Goal: Task Accomplishment & Management: Use online tool/utility

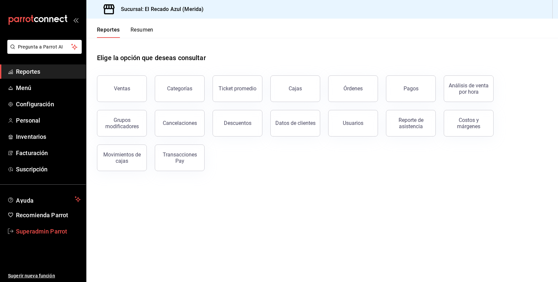
click at [33, 233] on span "Superadmin Parrot" at bounding box center [48, 231] width 65 height 9
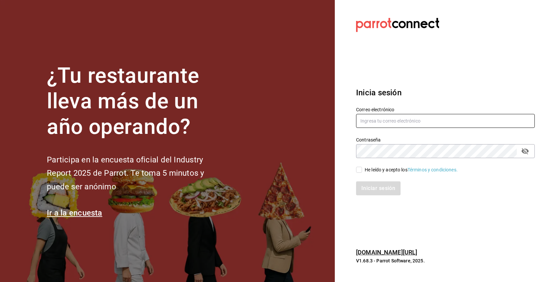
click at [378, 121] on input "text" at bounding box center [445, 121] width 179 height 14
paste input "multiuser@carola.com"
type input "multiuser@carola.com"
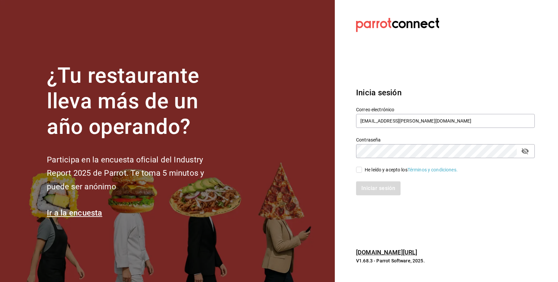
click at [381, 161] on div "He leído y acepto los Términos y condiciones." at bounding box center [441, 165] width 187 height 15
click at [392, 171] on div "He leído y acepto los Términos y condiciones." at bounding box center [411, 169] width 93 height 7
click at [362, 171] on input "He leído y acepto los Términos y condiciones." at bounding box center [359, 170] width 6 height 6
checkbox input "true"
click at [385, 186] on button "Iniciar sesión" at bounding box center [378, 188] width 45 height 14
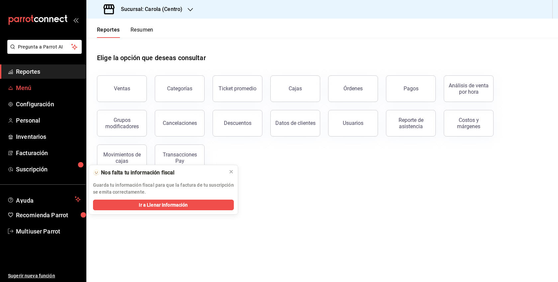
click at [25, 90] on span "Menú" at bounding box center [48, 87] width 65 height 9
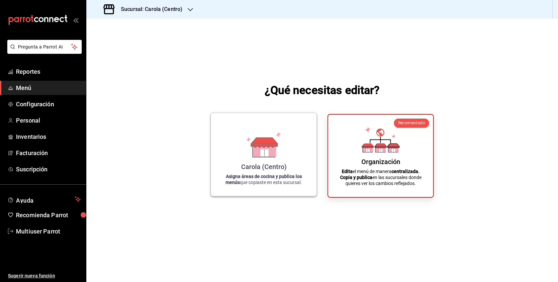
click at [267, 152] on icon at bounding box center [264, 152] width 8 height 7
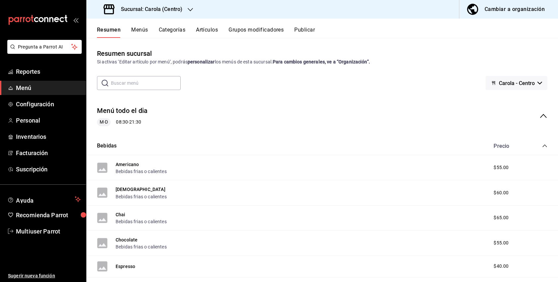
click at [205, 30] on button "Artículos" at bounding box center [207, 32] width 22 height 11
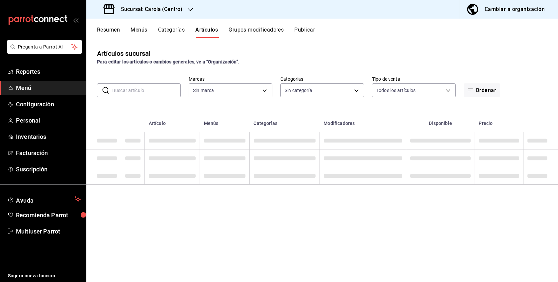
type input "d8a3b3b0-a73d-432a-8502-86a0381d9bc5"
type input "21a5803d-959e-4b5b-a412-c7f25ac080dc,61ab0221-b98c-49ab-9765-2a081d289a51,1ada3…"
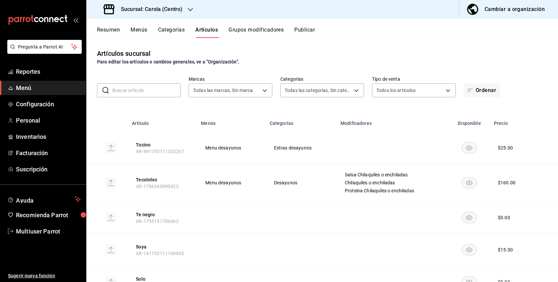
click at [141, 94] on input "text" at bounding box center [146, 90] width 68 height 13
type input "latte"
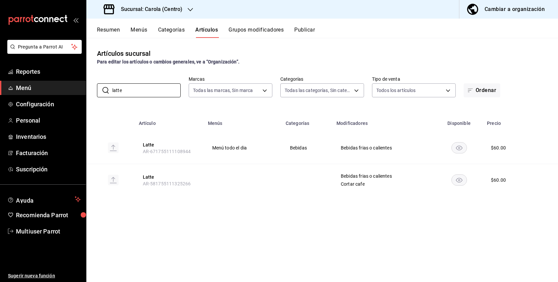
drag, startPoint x: 134, startPoint y: 89, endPoint x: 78, endPoint y: 88, distance: 55.2
click at [78, 88] on div "Pregunta a Parrot AI Reportes Menú Configuración Personal Inventarios Facturaci…" at bounding box center [279, 141] width 558 height 282
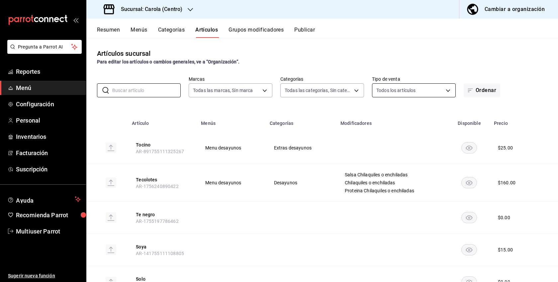
click at [404, 88] on body "Pregunta a Parrot AI Reportes Menú Configuración Personal Inventarios Facturaci…" at bounding box center [279, 141] width 558 height 282
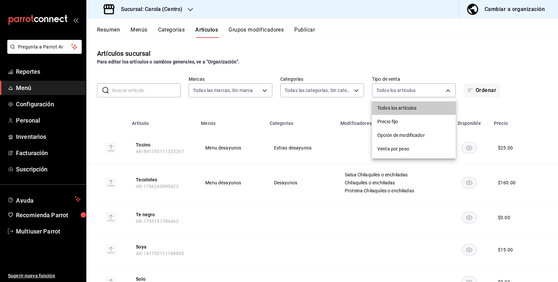
click at [139, 32] on div at bounding box center [279, 141] width 558 height 282
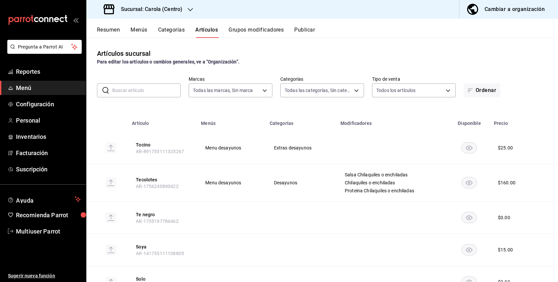
click at [139, 32] on button "Menús" at bounding box center [139, 32] width 17 height 11
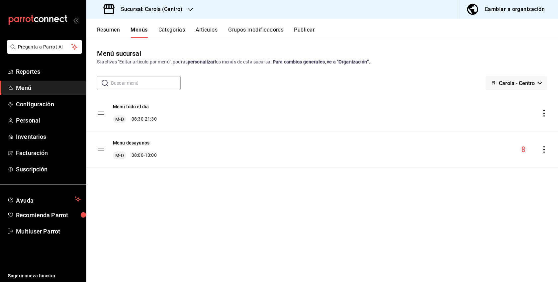
click at [172, 29] on button "Categorías" at bounding box center [171, 32] width 27 height 11
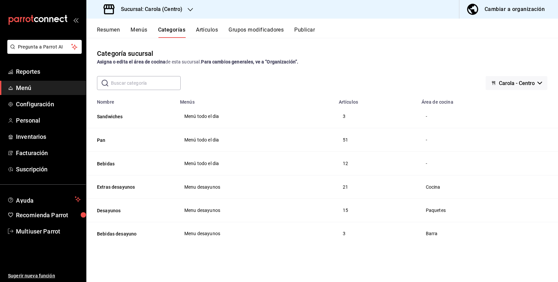
click at [132, 33] on button "Menús" at bounding box center [139, 32] width 17 height 11
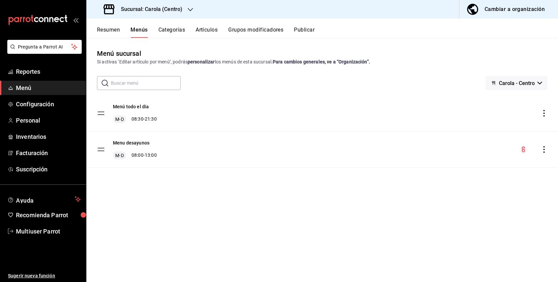
click at [208, 33] on button "Artículos" at bounding box center [207, 32] width 22 height 11
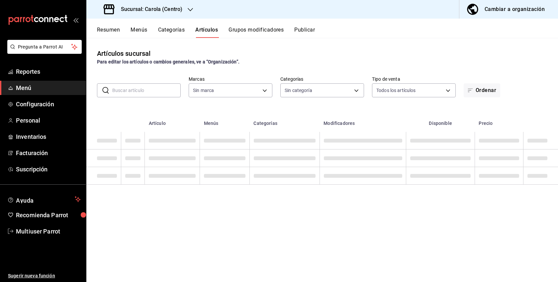
type input "d8a3b3b0-a73d-432a-8502-86a0381d9bc5"
type input "21a5803d-959e-4b5b-a412-c7f25ac080dc,61ab0221-b98c-49ab-9765-2a081d289a51,1ada3…"
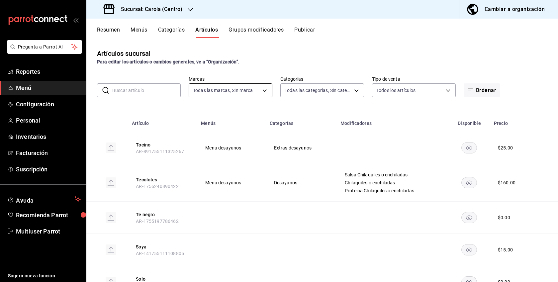
click at [254, 91] on body "Pregunta a Parrot AI Reportes Menú Configuración Personal Inventarios Facturaci…" at bounding box center [279, 141] width 558 height 282
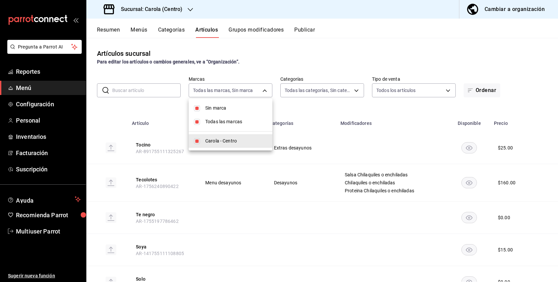
click at [325, 92] on div at bounding box center [279, 141] width 558 height 282
